Goal: Information Seeking & Learning: Find specific fact

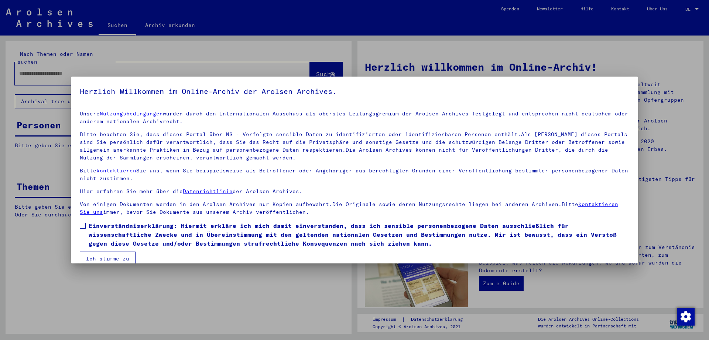
click at [83, 223] on span at bounding box center [83, 225] width 6 height 6
click at [88, 258] on button "Ich stimme zu" at bounding box center [108, 258] width 56 height 14
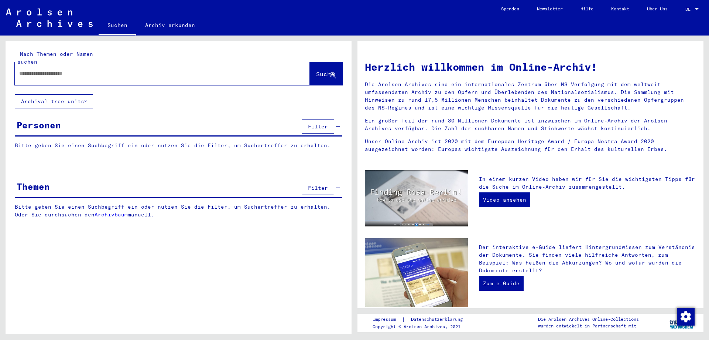
click at [82, 69] on input "text" at bounding box center [153, 73] width 269 height 8
type input "**********"
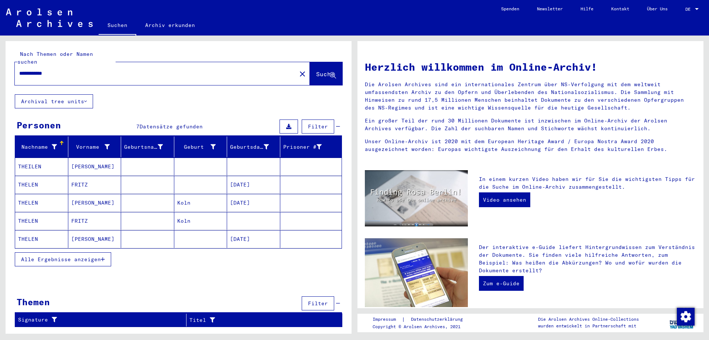
click at [34, 194] on mat-cell "THELEN" at bounding box center [41, 203] width 53 height 18
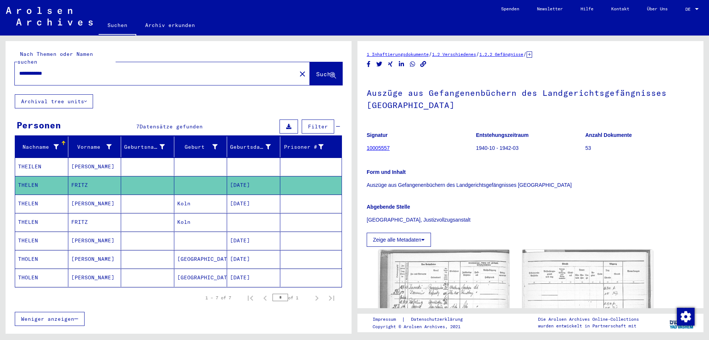
click at [35, 196] on mat-cell "THELEN" at bounding box center [41, 203] width 53 height 18
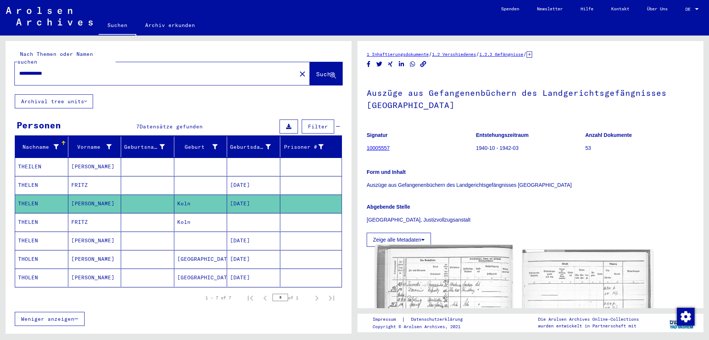
click at [460, 280] on img at bounding box center [443, 338] width 137 height 187
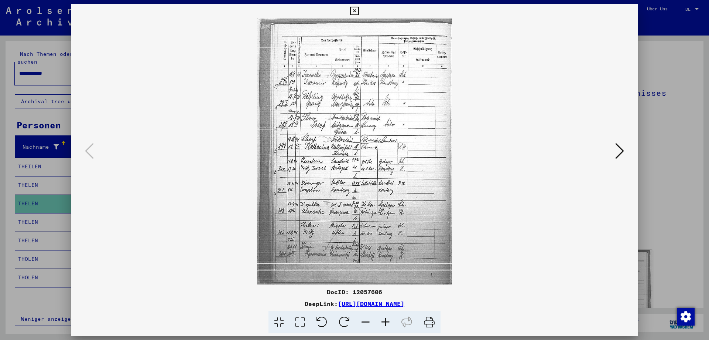
click at [383, 322] on icon at bounding box center [386, 322] width 20 height 23
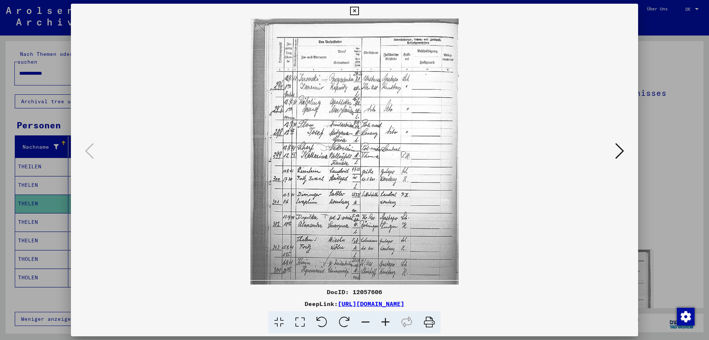
click at [383, 322] on icon at bounding box center [386, 322] width 20 height 23
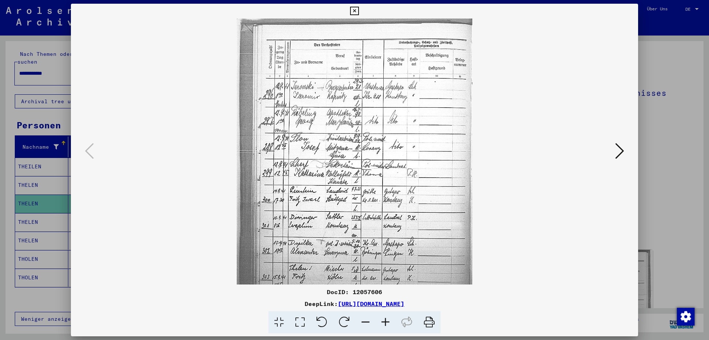
click at [383, 322] on icon at bounding box center [386, 322] width 20 height 23
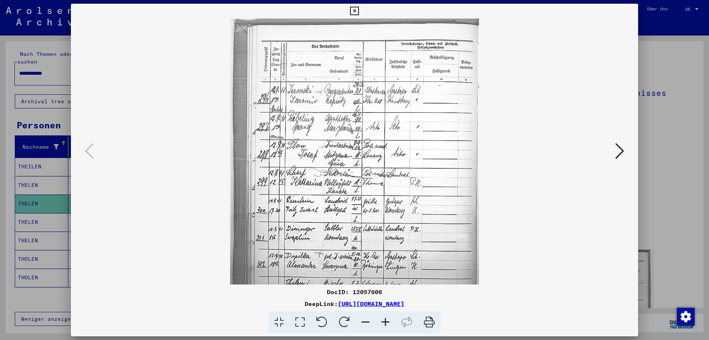
click at [383, 322] on icon at bounding box center [386, 322] width 20 height 23
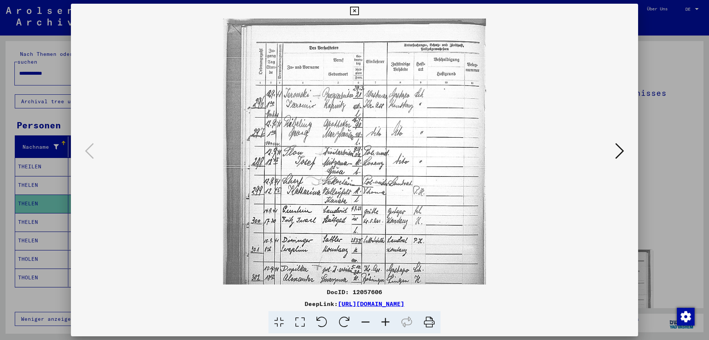
click at [383, 322] on icon at bounding box center [386, 322] width 20 height 23
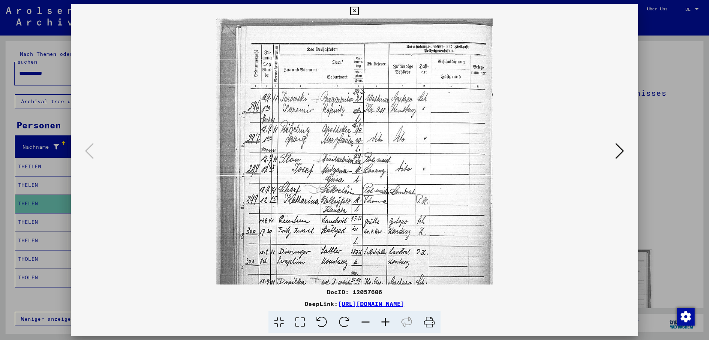
click at [383, 322] on icon at bounding box center [386, 322] width 20 height 23
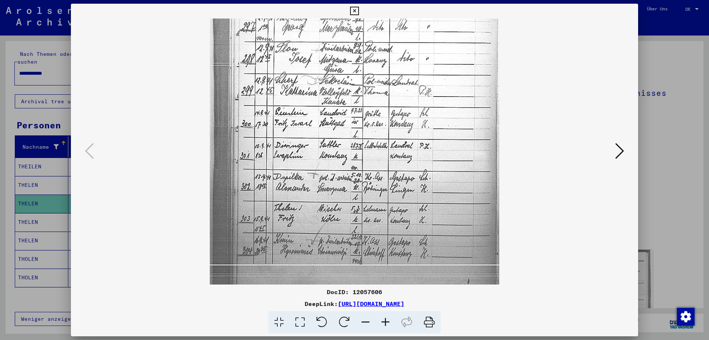
scroll to position [120, 0]
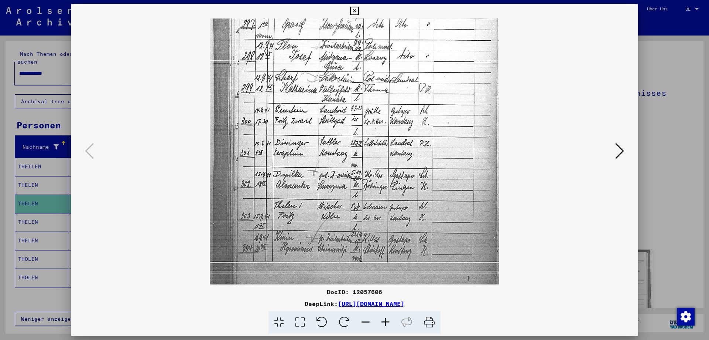
drag, startPoint x: 413, startPoint y: 222, endPoint x: 409, endPoint y: 102, distance: 120.1
click at [409, 102] on img at bounding box center [355, 95] width 290 height 395
click at [359, 10] on icon at bounding box center [354, 11] width 8 height 9
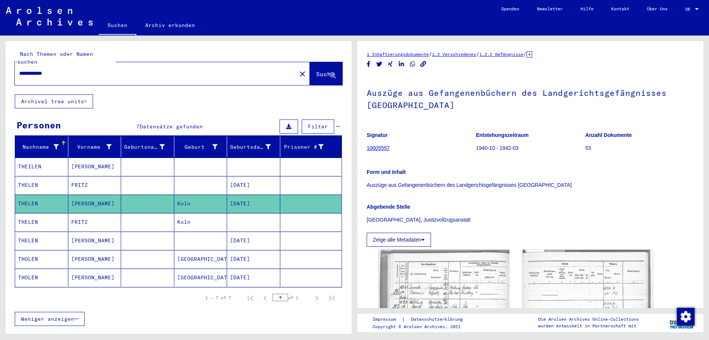
click at [26, 176] on mat-cell "THELEN" at bounding box center [41, 185] width 53 height 18
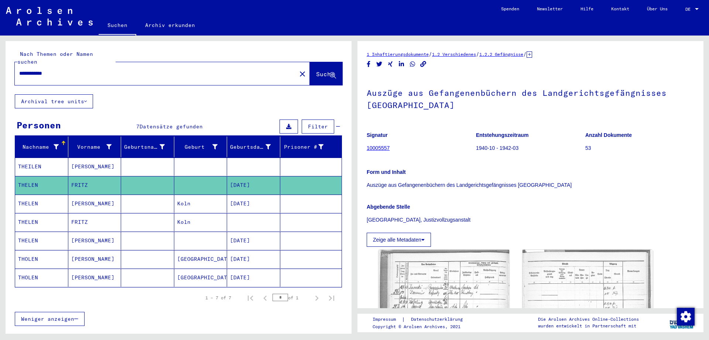
click at [55, 197] on mat-cell "THELEN" at bounding box center [41, 203] width 53 height 18
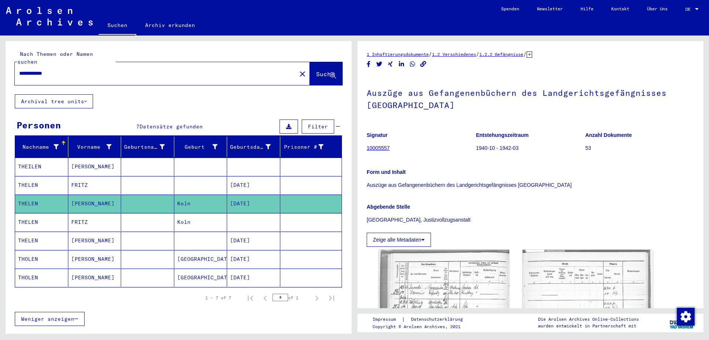
click at [49, 213] on mat-cell "THELEN" at bounding box center [41, 222] width 53 height 18
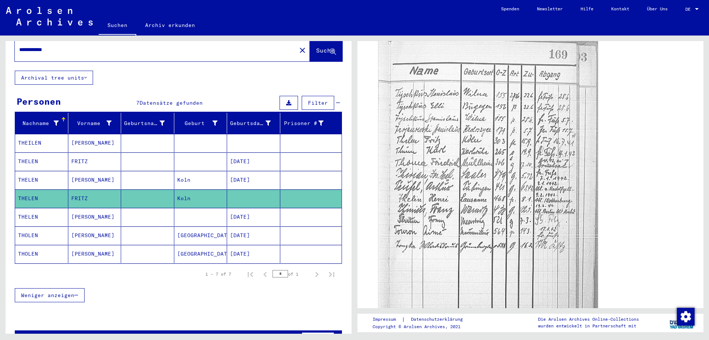
scroll to position [40, 0]
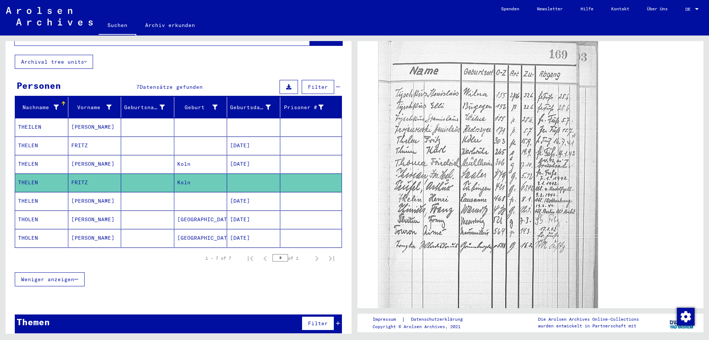
click at [338, 320] on icon at bounding box center [338, 322] width 4 height 5
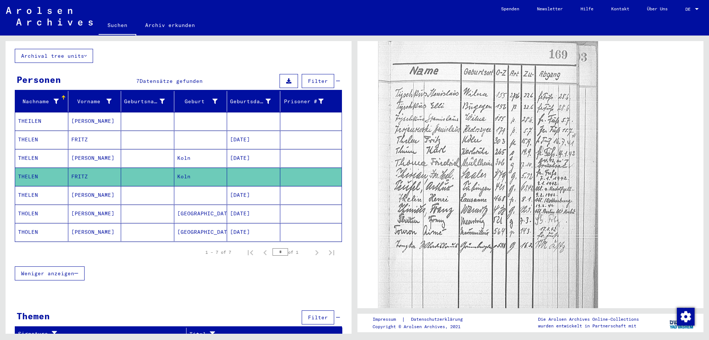
scroll to position [0, 0]
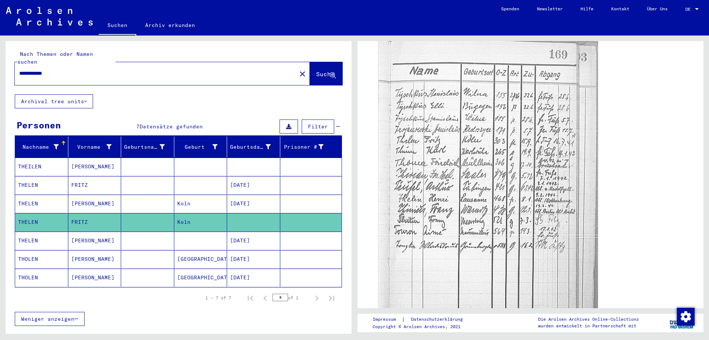
click at [31, 177] on mat-cell "THELEN" at bounding box center [41, 185] width 53 height 18
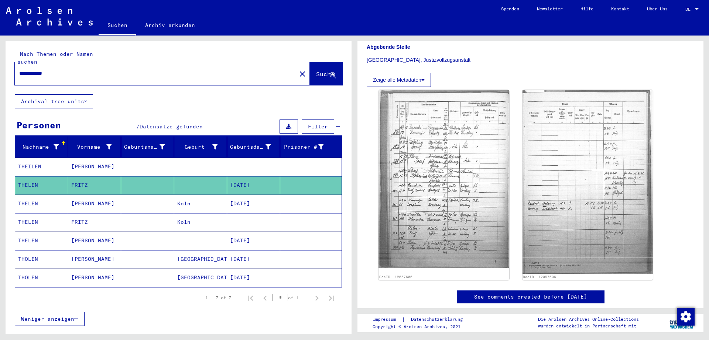
scroll to position [40, 0]
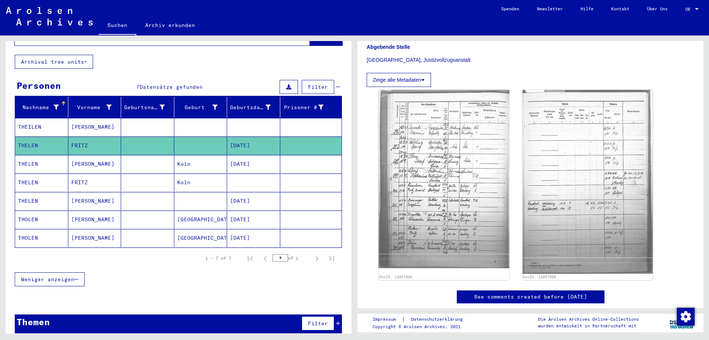
click at [339, 320] on icon at bounding box center [338, 322] width 4 height 5
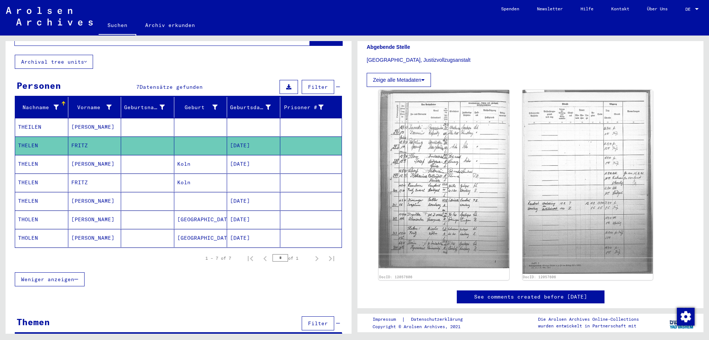
scroll to position [45, 0]
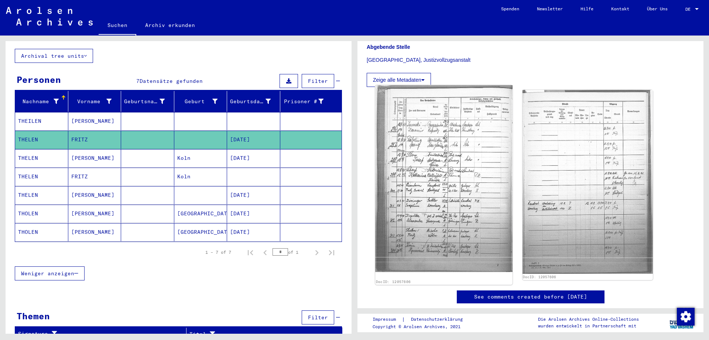
click at [452, 181] on img at bounding box center [443, 178] width 137 height 187
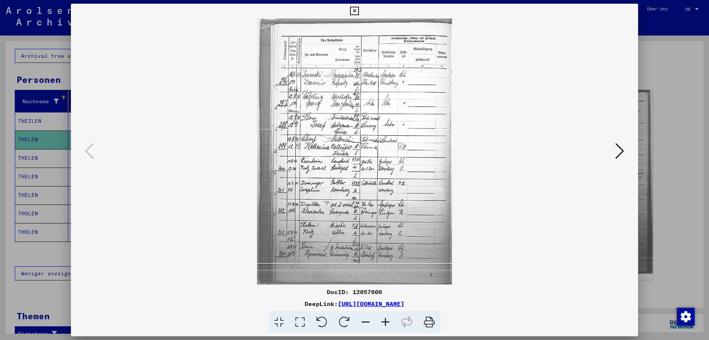
click at [386, 325] on icon at bounding box center [386, 322] width 20 height 23
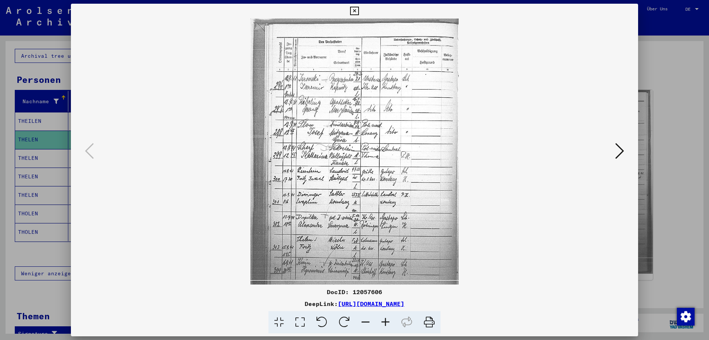
click at [386, 325] on icon at bounding box center [386, 322] width 20 height 23
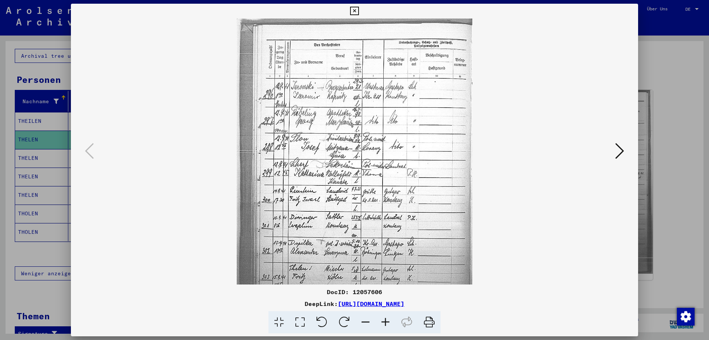
click at [386, 325] on icon at bounding box center [386, 322] width 20 height 23
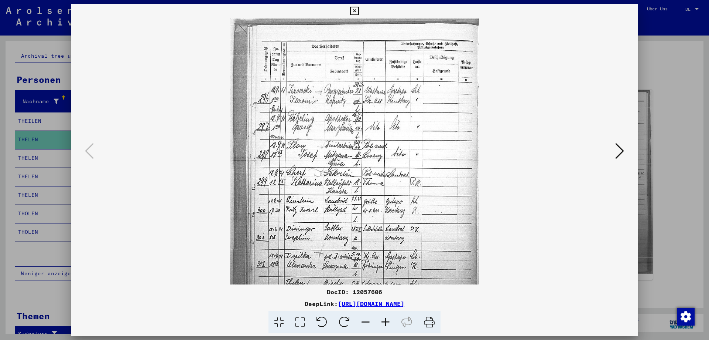
click at [386, 325] on icon at bounding box center [386, 322] width 20 height 23
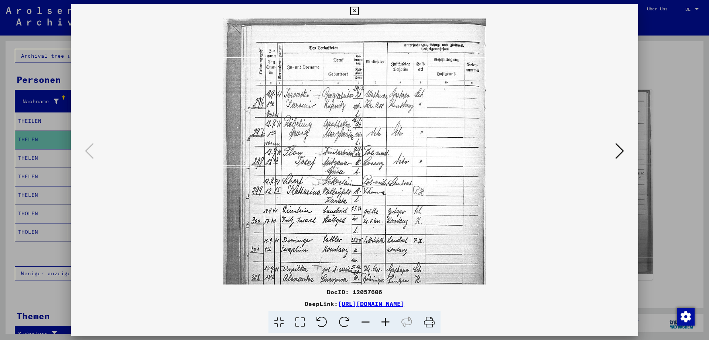
click at [386, 325] on icon at bounding box center [386, 322] width 20 height 23
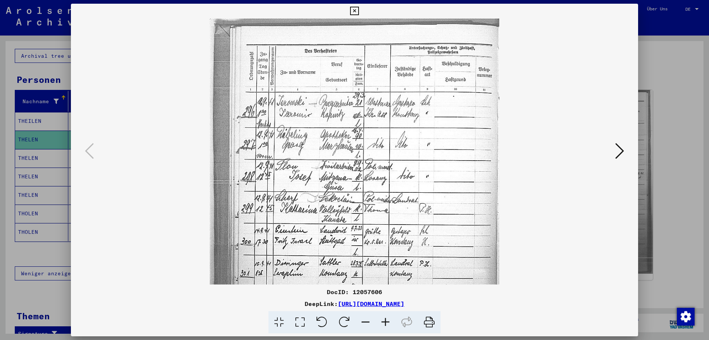
click at [386, 325] on icon at bounding box center [386, 322] width 20 height 23
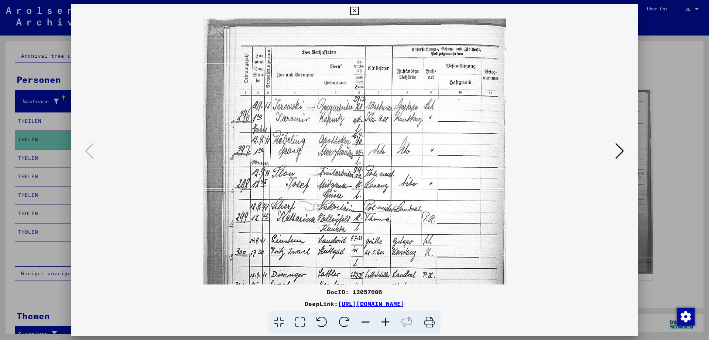
click at [386, 325] on icon at bounding box center [386, 322] width 20 height 23
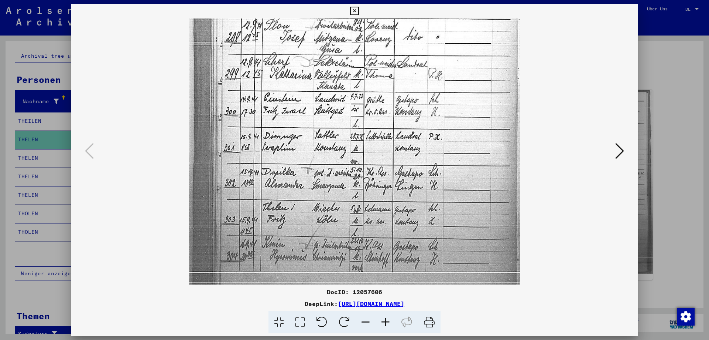
scroll to position [163, 0]
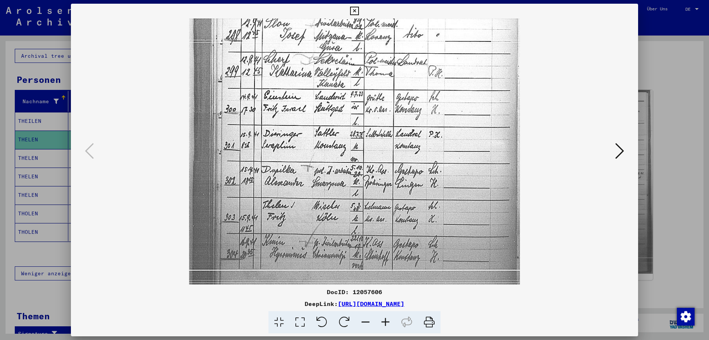
drag, startPoint x: 453, startPoint y: 209, endPoint x: 411, endPoint y: 45, distance: 168.5
click at [411, 45] on img at bounding box center [354, 80] width 331 height 450
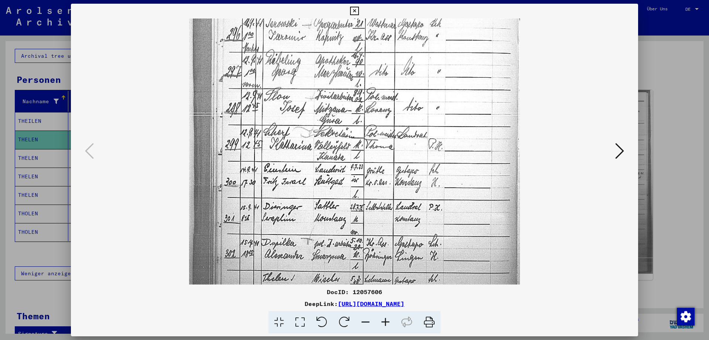
scroll to position [0, 0]
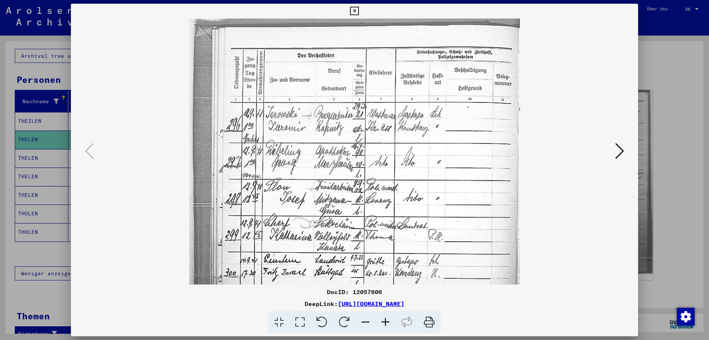
drag, startPoint x: 488, startPoint y: 108, endPoint x: 492, endPoint y: 335, distance: 226.9
click at [492, 335] on mat-dialog-container "DocID: 12057606 DeepLink: [URL][DOMAIN_NAME]" at bounding box center [354, 170] width 567 height 332
click at [359, 13] on icon at bounding box center [354, 11] width 8 height 9
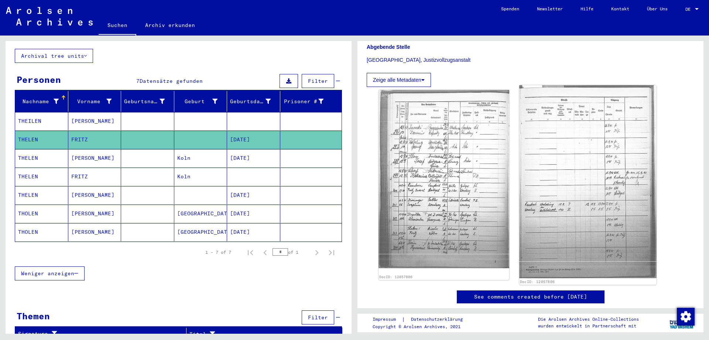
drag, startPoint x: 603, startPoint y: 65, endPoint x: 590, endPoint y: 134, distance: 70.4
click at [590, 134] on div "1 Inhaftierungsdokumente / 1.2 Verschiedenes / 1.2.2 Gefängnisse / [TECHNICAL_I…" at bounding box center [531, 104] width 328 height 427
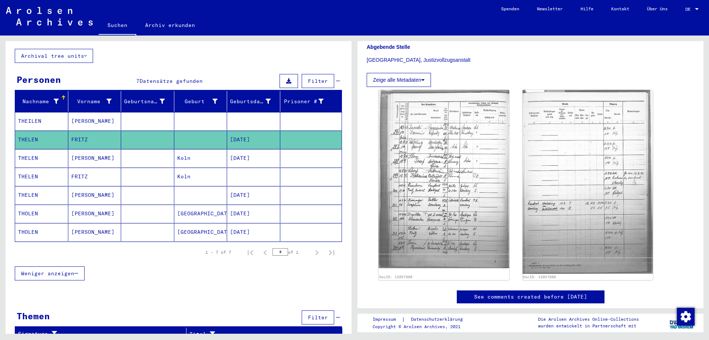
click at [683, 142] on div "DocID: 12057606 DocID: 12057606" at bounding box center [531, 185] width 310 height 196
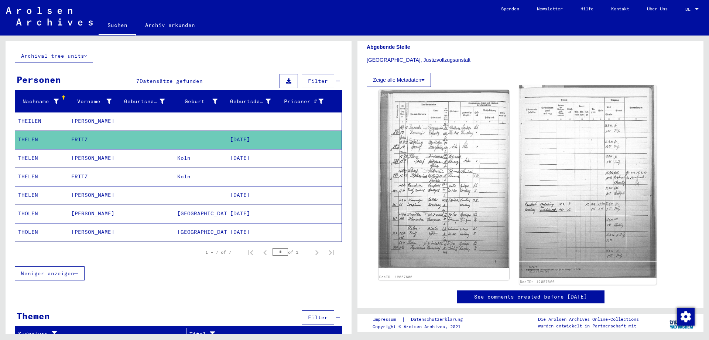
click at [568, 204] on img at bounding box center [587, 181] width 137 height 193
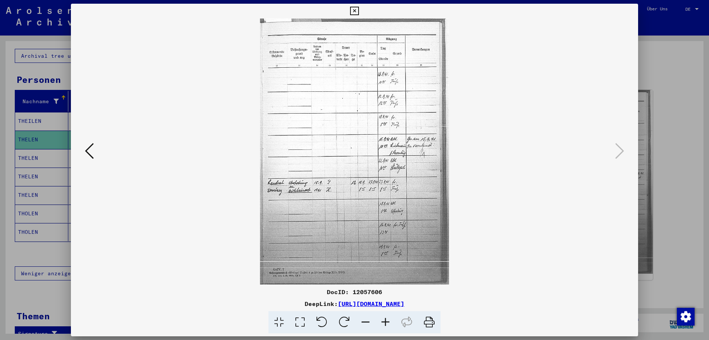
click at [383, 323] on icon at bounding box center [386, 322] width 20 height 23
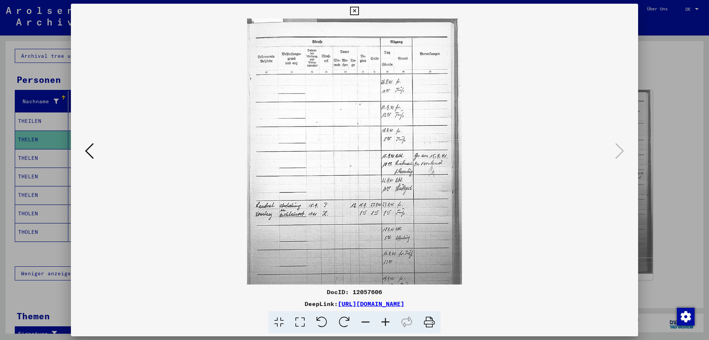
click at [383, 323] on icon at bounding box center [386, 322] width 20 height 23
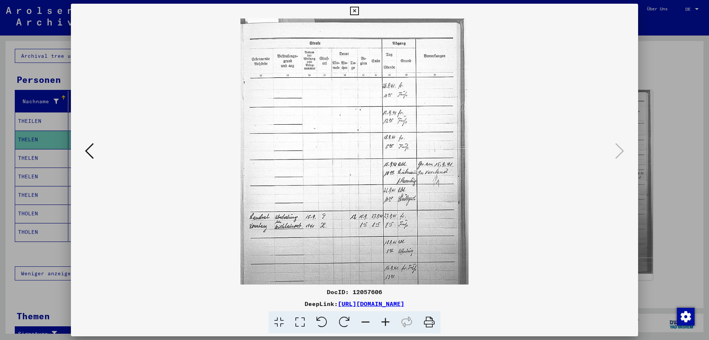
click at [383, 323] on icon at bounding box center [386, 322] width 20 height 23
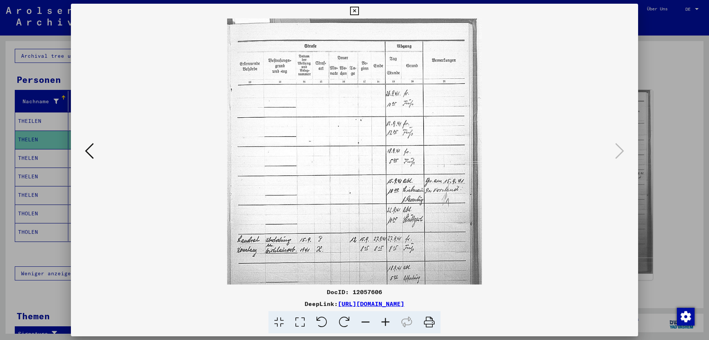
click at [383, 323] on icon at bounding box center [386, 322] width 20 height 23
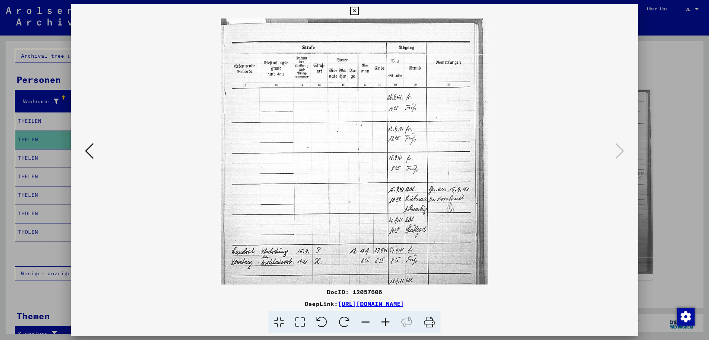
click at [383, 323] on icon at bounding box center [386, 322] width 20 height 23
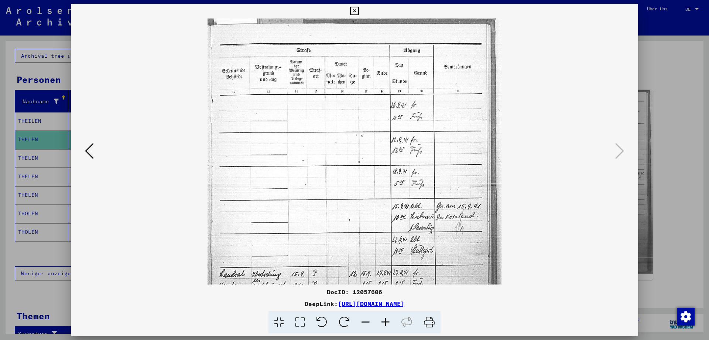
click at [383, 323] on icon at bounding box center [386, 322] width 20 height 23
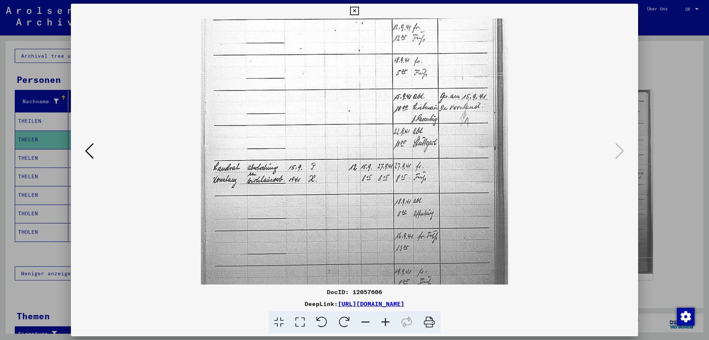
scroll to position [140, 0]
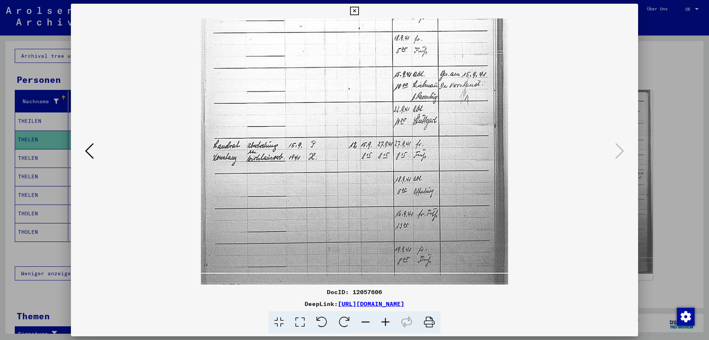
drag, startPoint x: 425, startPoint y: 224, endPoint x: 422, endPoint y: 83, distance: 140.1
click at [422, 83] on img at bounding box center [354, 94] width 307 height 432
click at [359, 8] on icon at bounding box center [354, 11] width 8 height 9
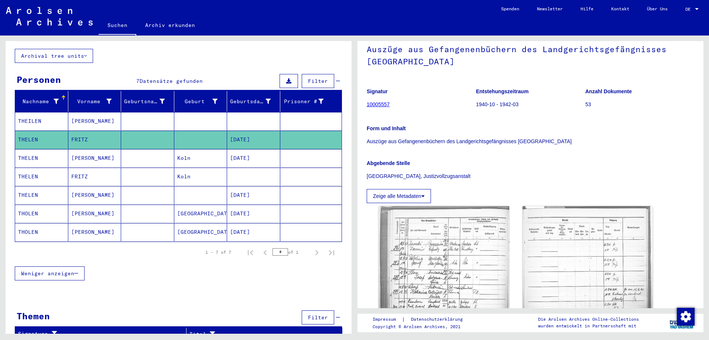
scroll to position [40, 0]
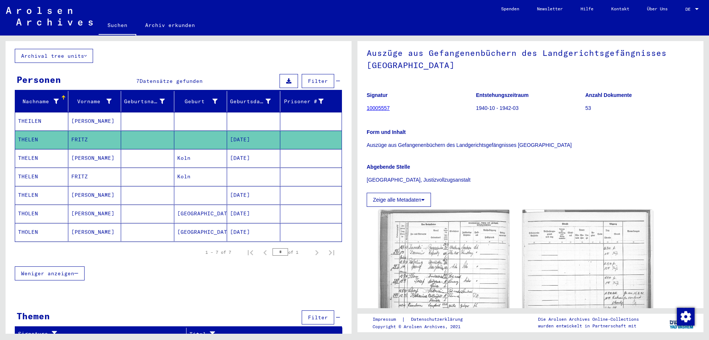
click at [37, 153] on mat-cell "THELEN" at bounding box center [41, 158] width 53 height 18
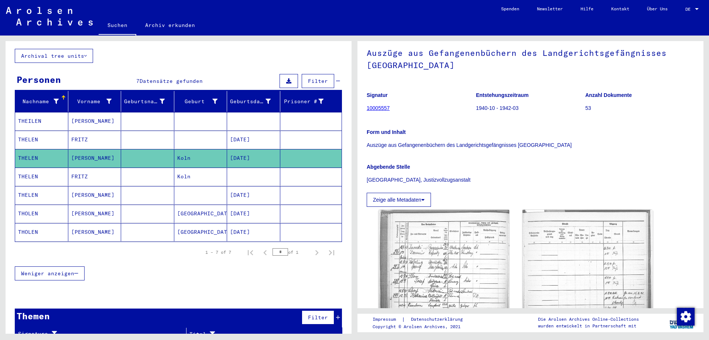
scroll to position [40, 0]
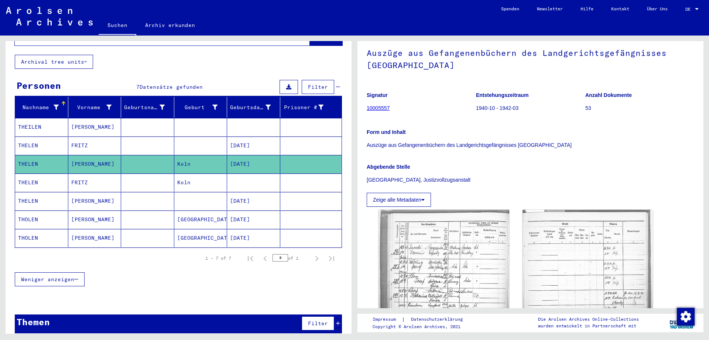
click at [32, 177] on mat-cell "THELEN" at bounding box center [41, 182] width 53 height 18
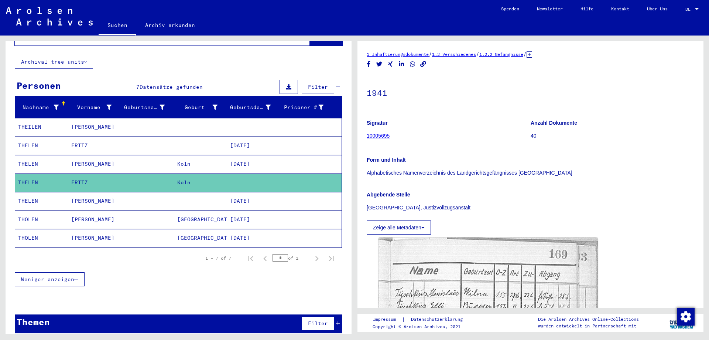
click at [38, 155] on mat-cell "THELEN" at bounding box center [41, 164] width 53 height 18
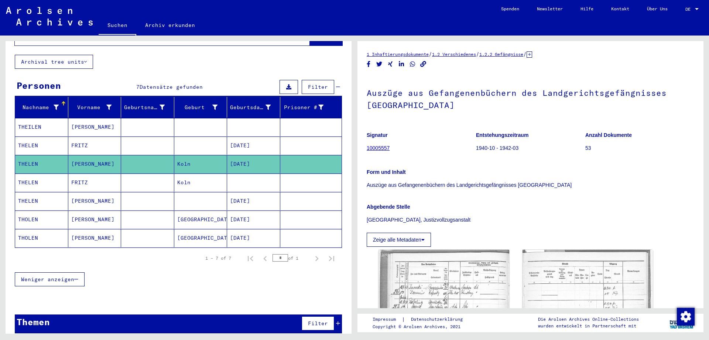
click at [48, 127] on mat-cell "THEILEN" at bounding box center [41, 127] width 53 height 18
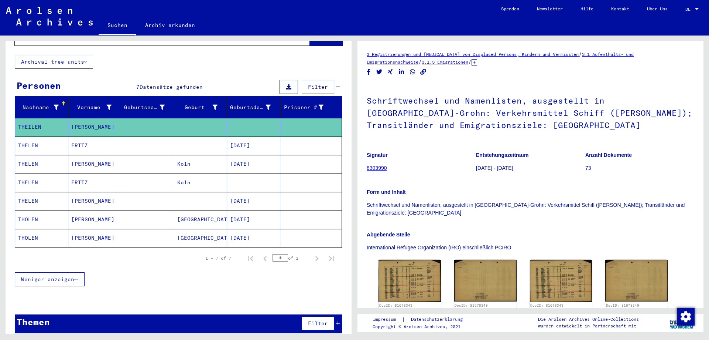
click at [49, 139] on mat-cell "THELEN" at bounding box center [41, 145] width 53 height 18
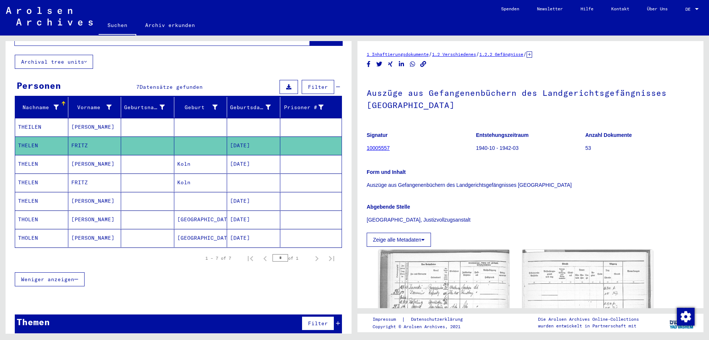
click at [50, 155] on mat-cell "THELEN" at bounding box center [41, 164] width 53 height 18
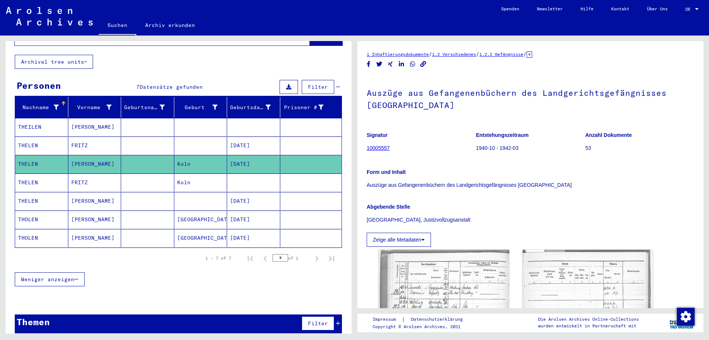
click at [50, 175] on mat-cell "THELEN" at bounding box center [41, 182] width 53 height 18
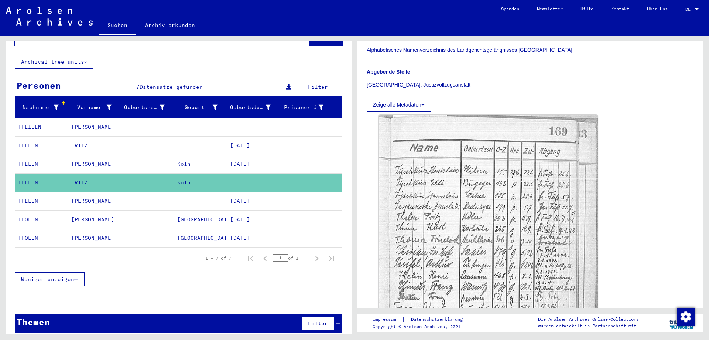
scroll to position [160, 0]
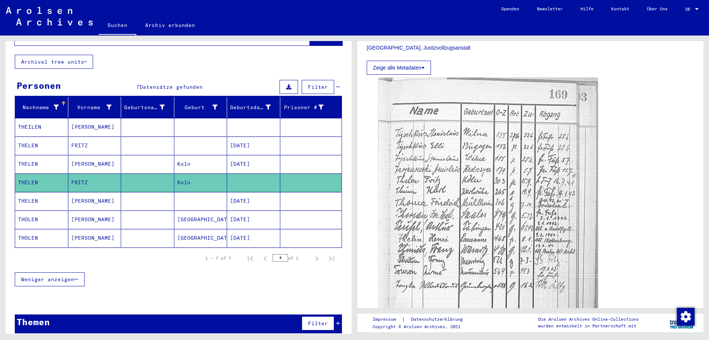
click at [56, 192] on mat-cell "THELEN" at bounding box center [41, 201] width 53 height 18
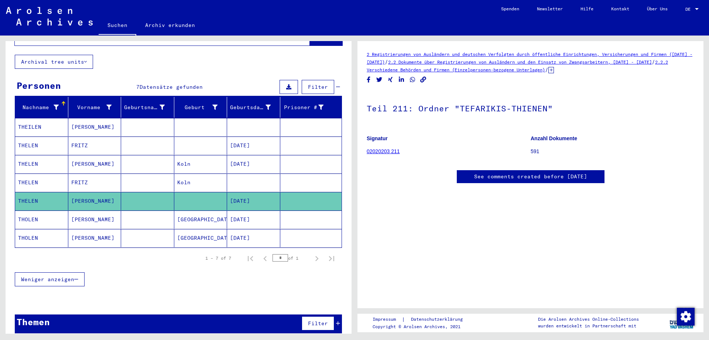
click at [341, 314] on div "Themen Filter" at bounding box center [178, 323] width 327 height 19
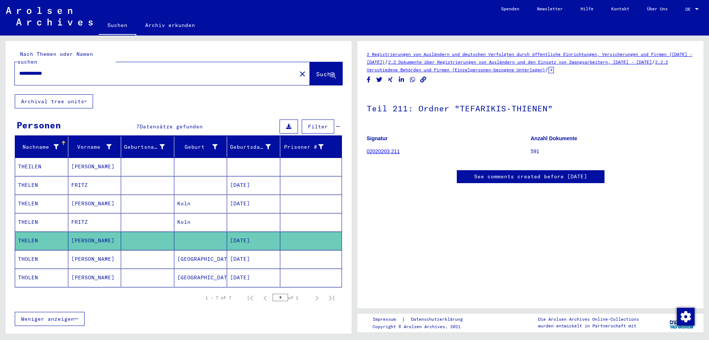
click at [310, 62] on button "Suche" at bounding box center [326, 73] width 33 height 23
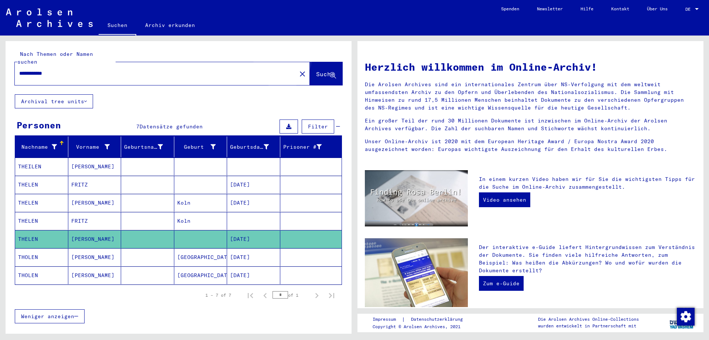
click at [310, 62] on button "Suche" at bounding box center [326, 73] width 33 height 23
click at [338, 124] on icon at bounding box center [338, 126] width 4 height 5
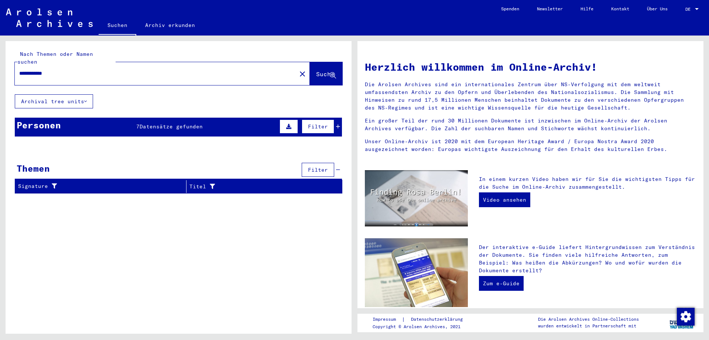
click at [341, 162] on mat-cell at bounding box center [311, 166] width 62 height 18
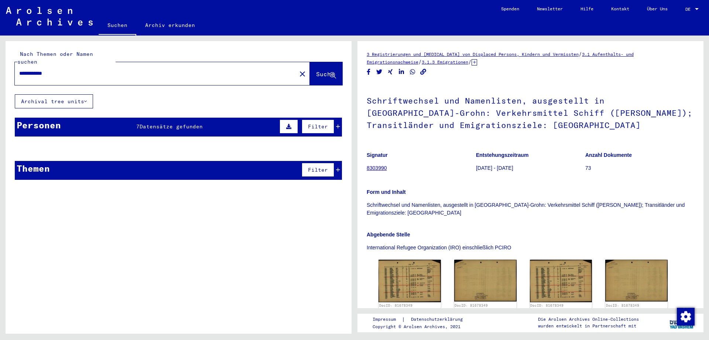
click at [341, 162] on mat-cell at bounding box center [311, 166] width 62 height 18
click at [338, 161] on mat-cell at bounding box center [311, 166] width 62 height 18
click at [337, 161] on mat-cell at bounding box center [311, 166] width 62 height 18
click at [339, 124] on icon at bounding box center [338, 126] width 4 height 5
